Goal: Find specific page/section: Find specific page/section

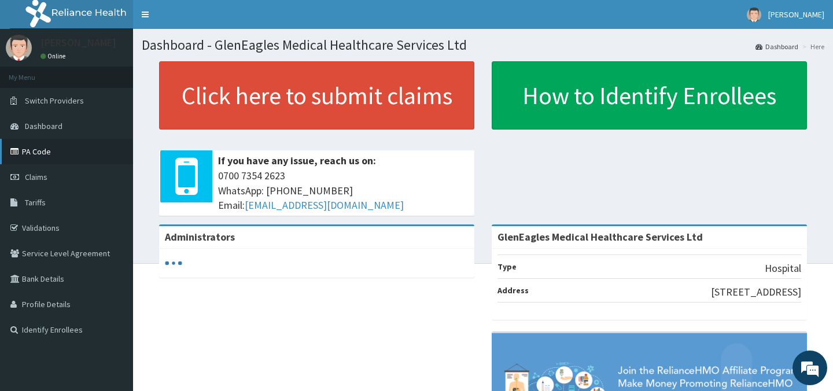
click at [37, 153] on link "PA Code" at bounding box center [66, 151] width 133 height 25
click at [29, 151] on link "PA Code" at bounding box center [66, 151] width 133 height 25
click at [37, 150] on link "PA Code" at bounding box center [66, 151] width 133 height 25
click at [41, 150] on link "PA Code" at bounding box center [66, 151] width 133 height 25
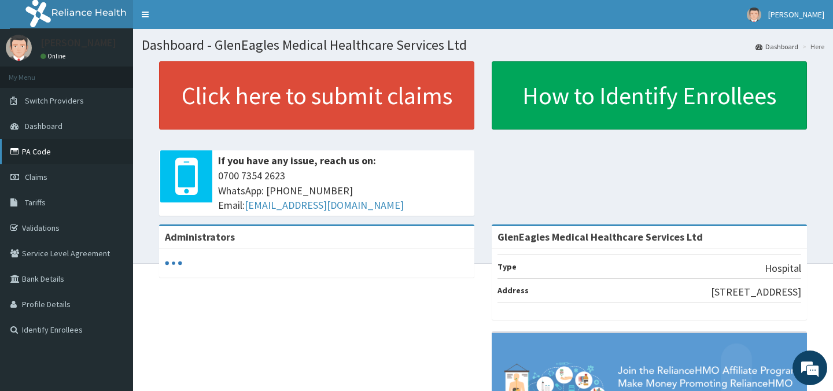
click at [35, 151] on link "PA Code" at bounding box center [66, 151] width 133 height 25
click at [34, 148] on link "PA Code" at bounding box center [66, 151] width 133 height 25
click at [38, 152] on link "PA Code" at bounding box center [66, 151] width 133 height 25
click at [39, 150] on link "PA Code" at bounding box center [66, 151] width 133 height 25
click at [35, 152] on link "PA Code" at bounding box center [66, 151] width 133 height 25
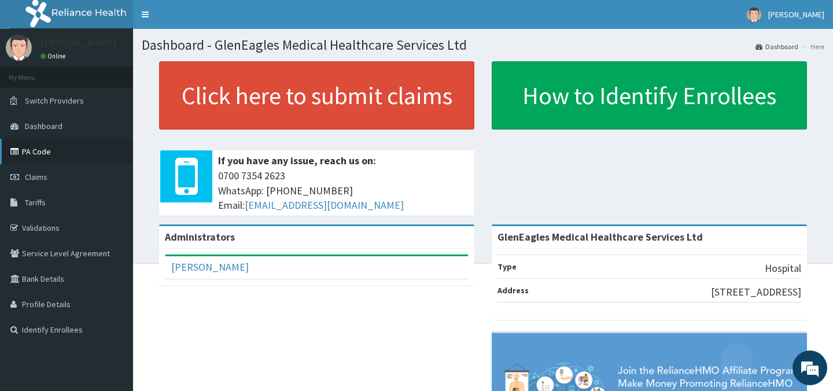
click at [36, 155] on link "PA Code" at bounding box center [66, 151] width 133 height 25
click at [33, 146] on link "PA Code" at bounding box center [66, 151] width 133 height 25
click at [41, 155] on link "PA Code" at bounding box center [66, 151] width 133 height 25
